Goal: Information Seeking & Learning: Check status

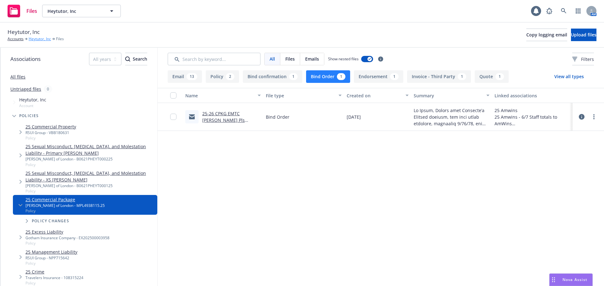
click at [45, 39] on link "Heytutor, Inc" at bounding box center [40, 39] width 22 height 6
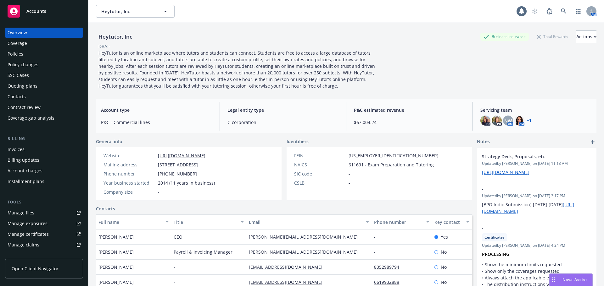
click at [26, 56] on div "Policies" at bounding box center [44, 54] width 73 height 10
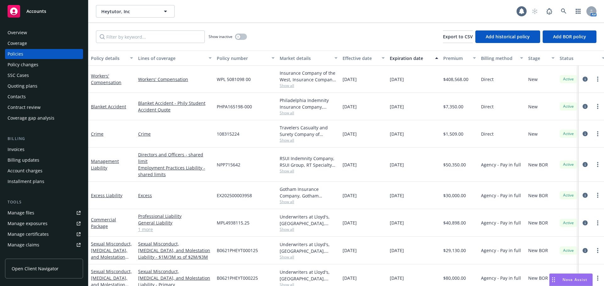
click at [149, 226] on link "1 more" at bounding box center [175, 229] width 74 height 7
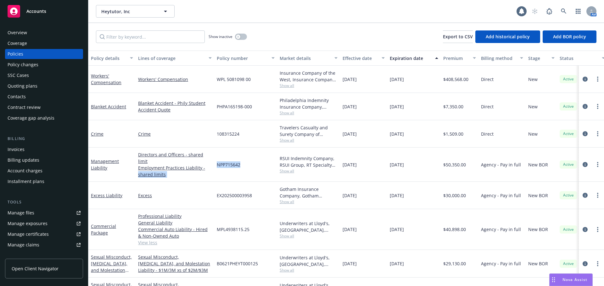
drag, startPoint x: 245, startPoint y: 160, endPoint x: 212, endPoint y: 162, distance: 33.7
click at [212, 162] on div "Management Liability Directors and Officers - shared limit Employment Practices…" at bounding box center [391, 165] width 607 height 34
click at [240, 165] on div "NPP715642" at bounding box center [245, 165] width 63 height 34
drag, startPoint x: 239, startPoint y: 162, endPoint x: 216, endPoint y: 163, distance: 23.0
click at [216, 163] on div "NPP715642" at bounding box center [245, 165] width 63 height 34
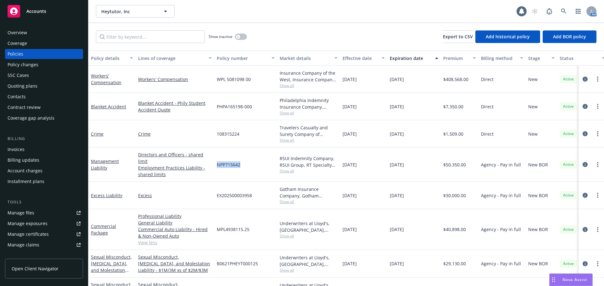
click at [103, 161] on div "Management Liability" at bounding box center [112, 164] width 42 height 13
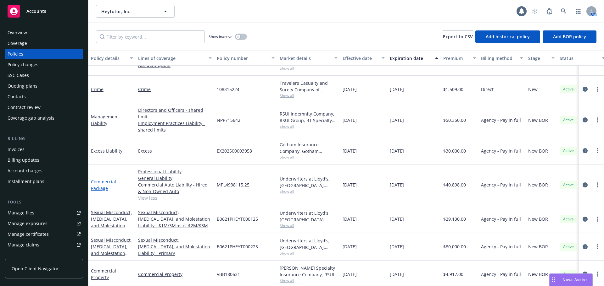
click at [102, 179] on link "Commercial Package" at bounding box center [103, 185] width 25 height 13
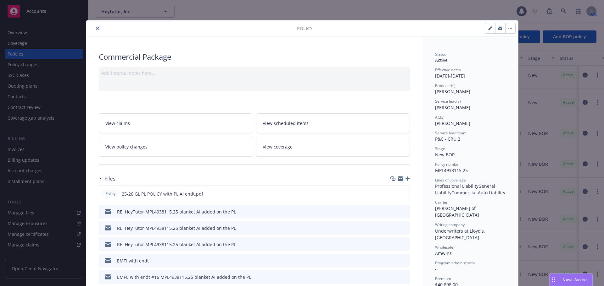
click at [96, 28] on icon "close" at bounding box center [98, 28] width 4 height 4
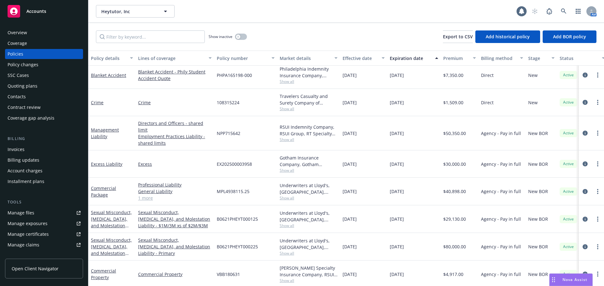
click at [145, 195] on link "1 more" at bounding box center [175, 198] width 74 height 7
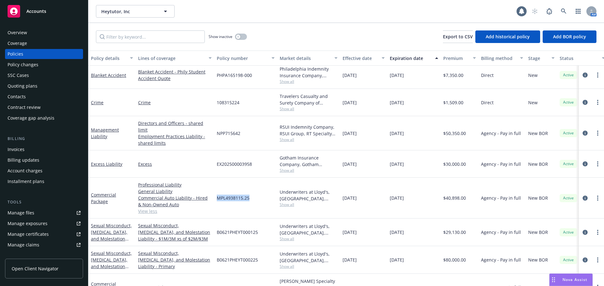
drag, startPoint x: 253, startPoint y: 190, endPoint x: 217, endPoint y: 191, distance: 35.9
click at [217, 191] on div "MPL4938115.25" at bounding box center [245, 198] width 63 height 41
copy span "MPL4938115.25"
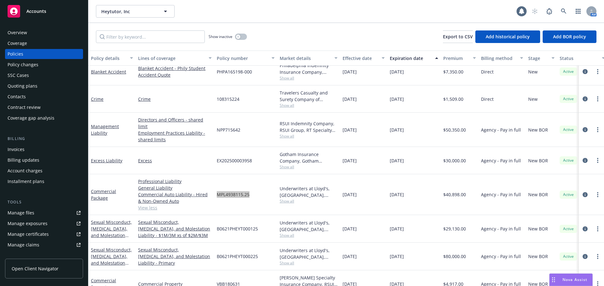
scroll to position [45, 0]
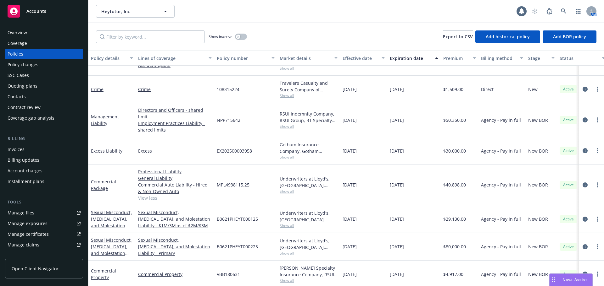
click at [119, 124] on div "Management Liability" at bounding box center [111, 120] width 47 height 34
click at [176, 148] on link "Excess" at bounding box center [175, 151] width 74 height 7
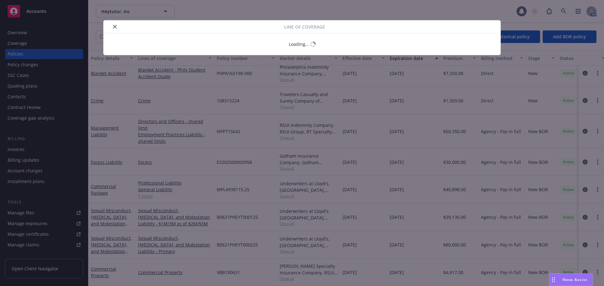
scroll to position [31, 0]
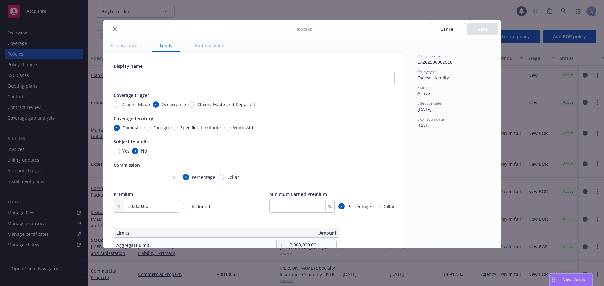
click at [113, 30] on icon "close" at bounding box center [115, 29] width 4 height 4
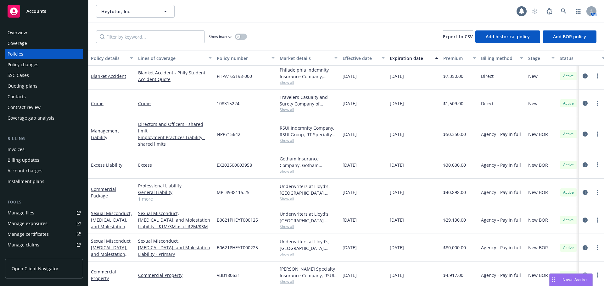
scroll to position [31, 0]
click at [111, 161] on link "Excess Liability" at bounding box center [106, 164] width 31 height 6
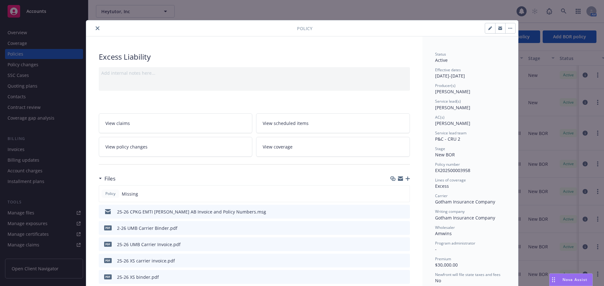
click at [95, 31] on button "close" at bounding box center [98, 29] width 8 height 8
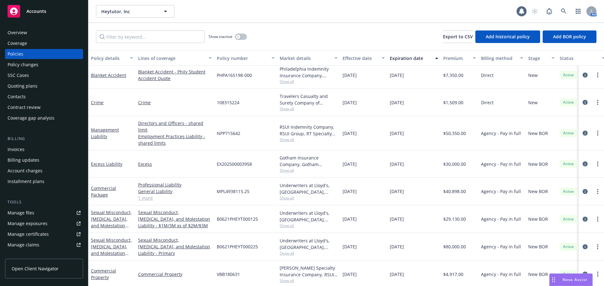
click at [114, 209] on div "Sexual Misconduct, Physical Abuse, and Molestation Liability - XS SAM" at bounding box center [112, 219] width 42 height 20
click at [114, 211] on link "Sexual Misconduct, Physical Abuse, and Molestation Liability - XS SAM" at bounding box center [111, 226] width 41 height 32
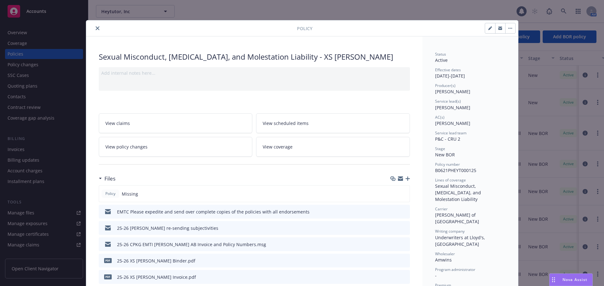
click at [94, 30] on button "close" at bounding box center [98, 29] width 8 height 8
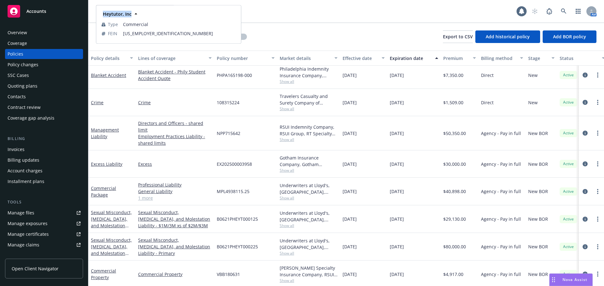
click at [94, 12] on div "Heytutor, Inc Heytutor, Inc Heytutor, Inc Type Commercial FEIN 46-5199755 1 AM" at bounding box center [345, 11] width 515 height 23
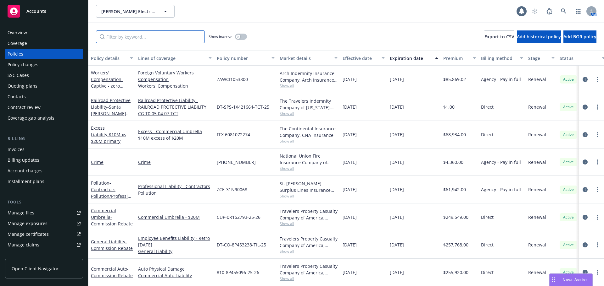
click at [135, 37] on input "Filter by keyword..." at bounding box center [150, 36] width 109 height 13
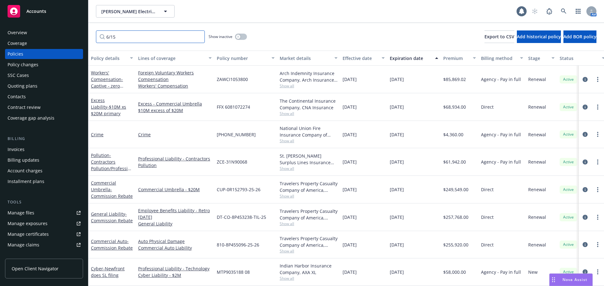
click at [133, 39] on input "6/15" at bounding box center [150, 36] width 109 height 13
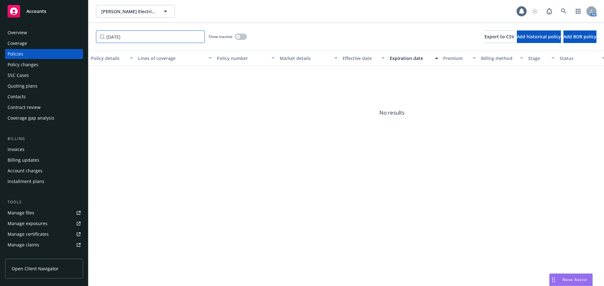
click at [131, 39] on input "6/15/25" at bounding box center [150, 36] width 109 height 13
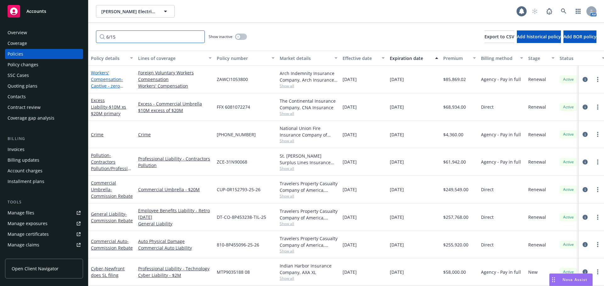
type input "6/15"
click at [97, 80] on link "Workers' Compensation - Captive - zero commission" at bounding box center [107, 83] width 32 height 26
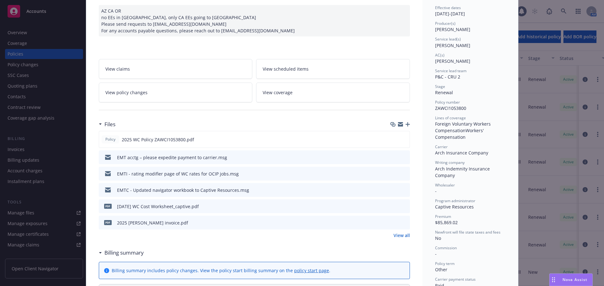
scroll to position [63, 0]
click at [401, 140] on icon "preview file" at bounding box center [403, 138] width 6 height 4
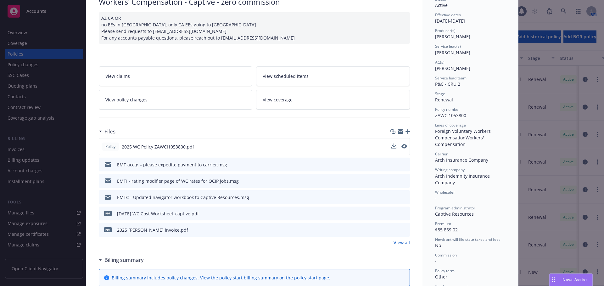
scroll to position [0, 0]
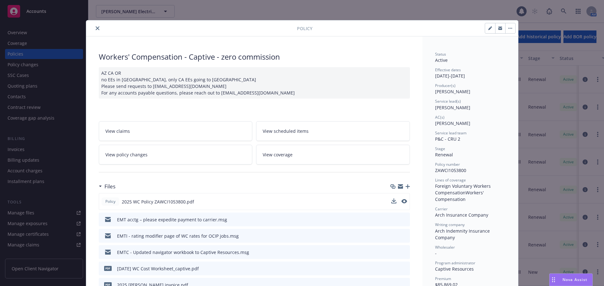
click at [94, 28] on button "close" at bounding box center [98, 29] width 8 height 8
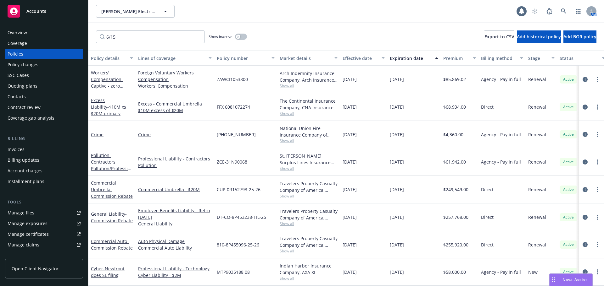
click at [28, 31] on div "Overview" at bounding box center [44, 33] width 73 height 10
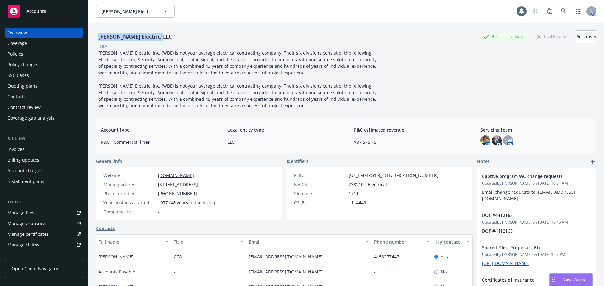
drag, startPoint x: 153, startPoint y: 38, endPoint x: 96, endPoint y: 37, distance: 56.6
click at [96, 37] on div "W. Bradley Electric, LLC Business Insurance Total Rewards Actions" at bounding box center [346, 36] width 500 height 13
copy div "W. Bradley Electric, LLC"
click at [20, 52] on div "Policies" at bounding box center [16, 54] width 16 height 10
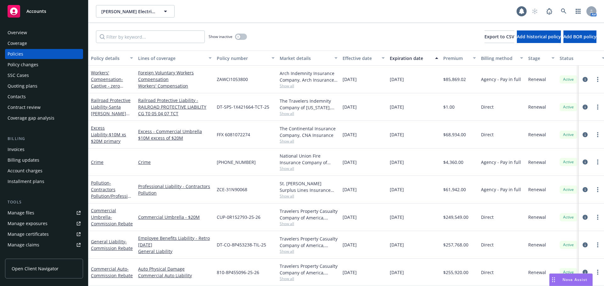
click at [103, 83] on div "Workers' Compensation - Captive - zero commission" at bounding box center [112, 79] width 42 height 20
click at [101, 72] on link "Workers' Compensation - Captive - zero commission" at bounding box center [107, 83] width 32 height 26
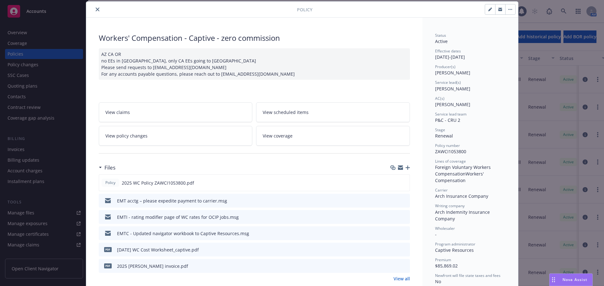
scroll to position [82, 0]
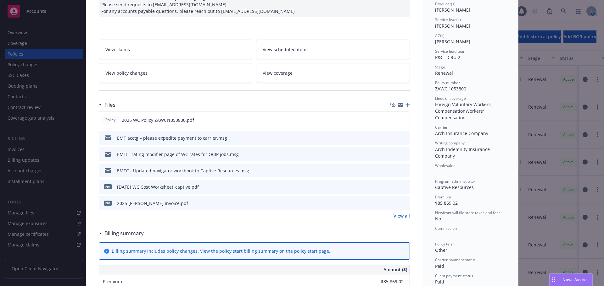
click at [403, 214] on link "View all" at bounding box center [401, 216] width 16 height 7
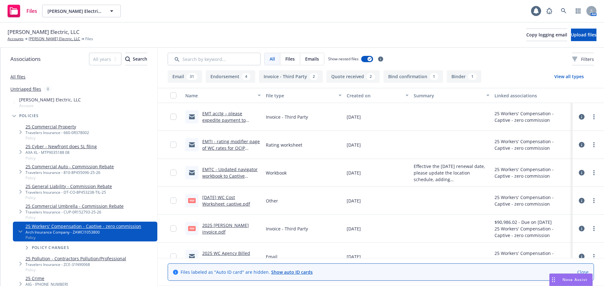
click at [582, 271] on link "Close" at bounding box center [582, 272] width 11 height 7
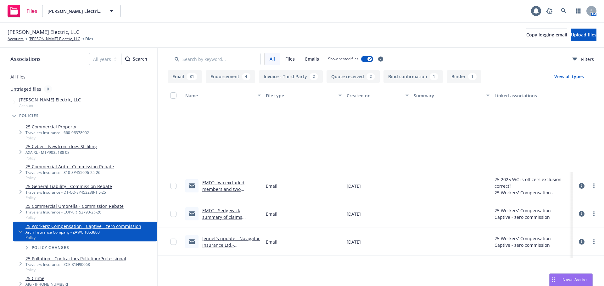
scroll to position [471, 0]
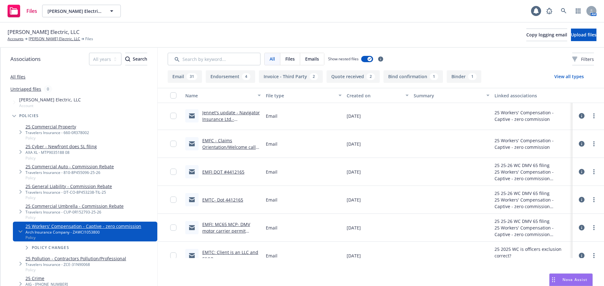
click at [423, 74] on button "Bind confirmation 1" at bounding box center [412, 76] width 59 height 13
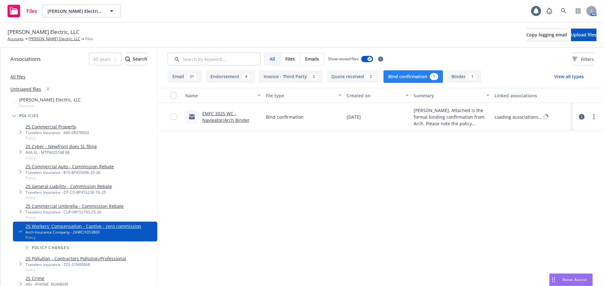
scroll to position [0, 0]
click at [458, 78] on button "Binder 1" at bounding box center [463, 76] width 35 height 13
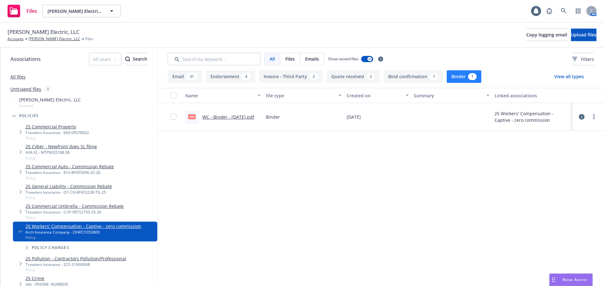
click at [239, 116] on link "WC - Binder - 06.15.2025.pdf" at bounding box center [228, 117] width 52 height 6
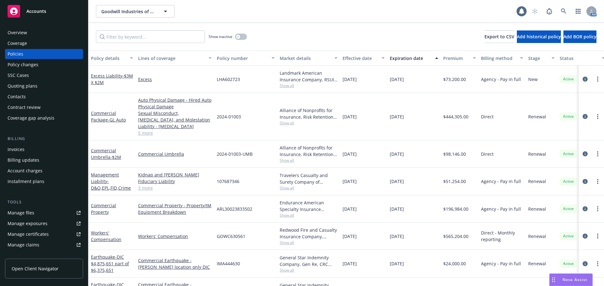
click at [25, 67] on div "Policy changes" at bounding box center [23, 65] width 31 height 10
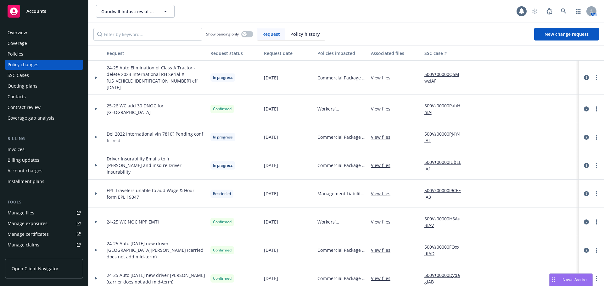
click at [22, 57] on div "Policies" at bounding box center [16, 54] width 16 height 10
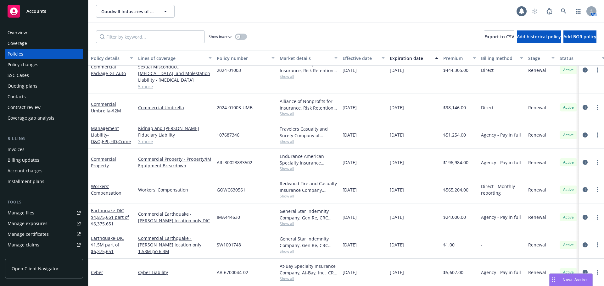
scroll to position [49, 0]
click at [110, 216] on span "- DIC $4,875,651 part of $6,375,651" at bounding box center [110, 217] width 38 height 19
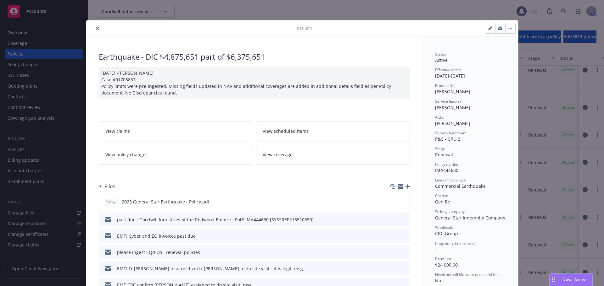
click at [153, 156] on link "View policy changes" at bounding box center [176, 155] width 154 height 20
